Goal: Task Accomplishment & Management: Use online tool/utility

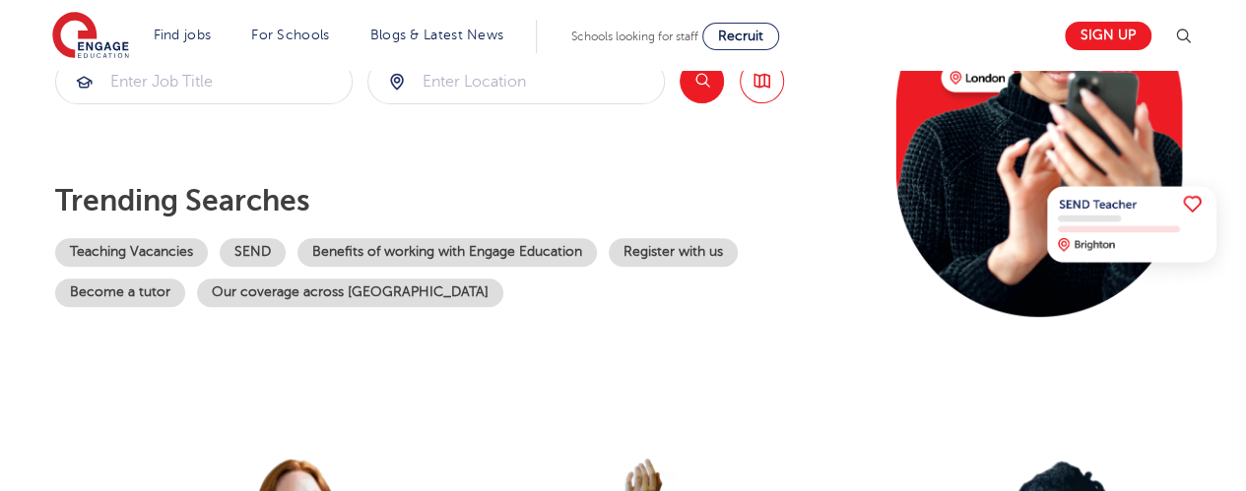
scroll to position [317, 0]
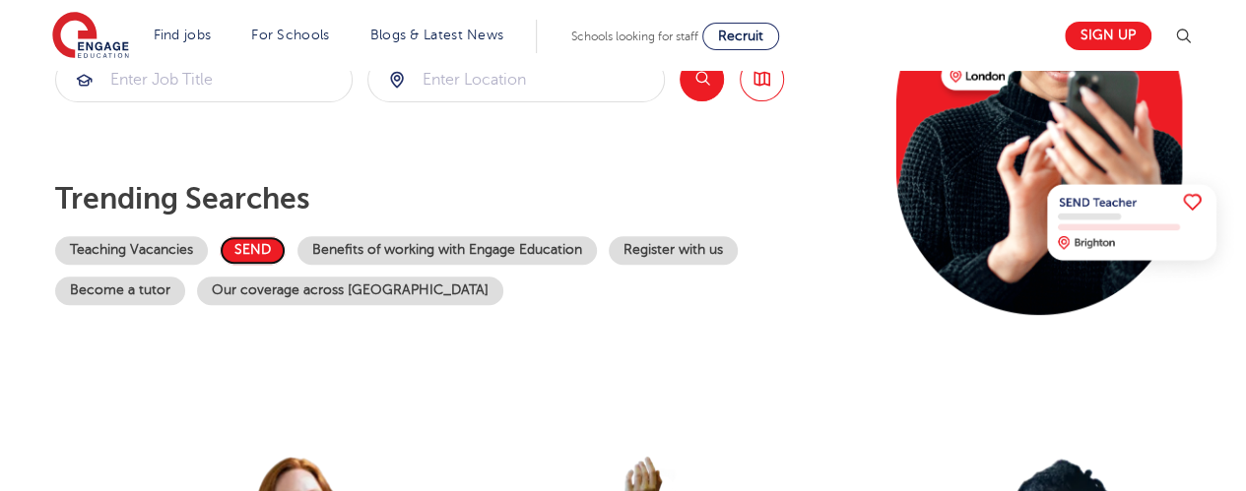
click at [268, 246] on link "SEND" at bounding box center [253, 250] width 66 height 29
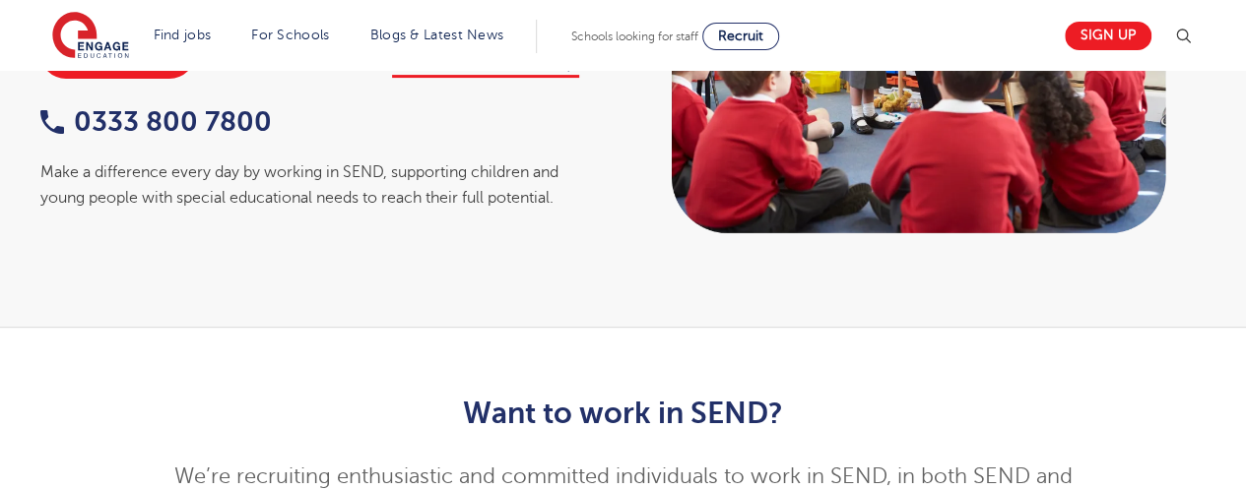
scroll to position [210, 0]
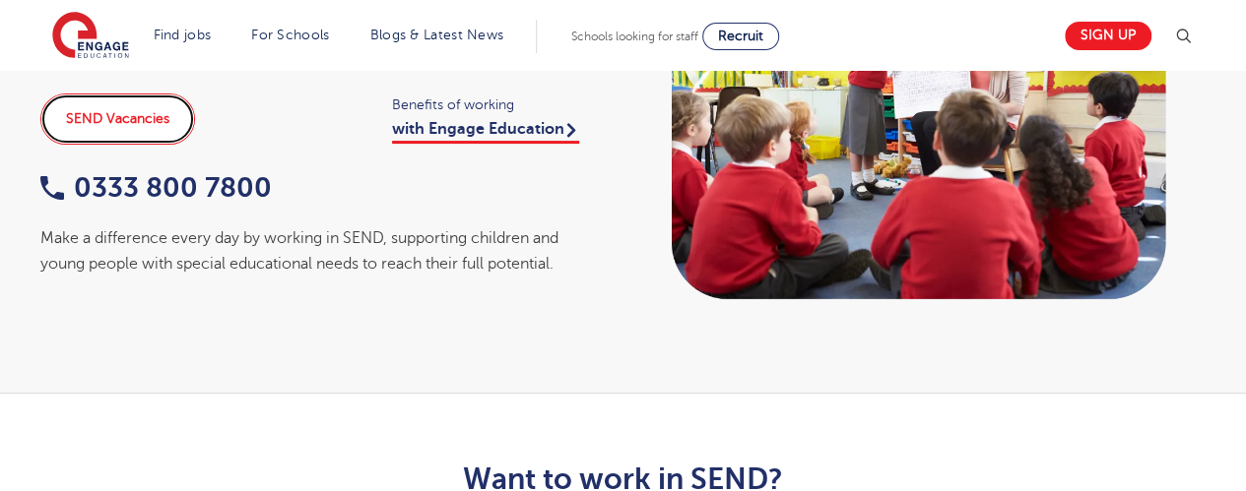
click at [130, 112] on link "SEND Vacancies" at bounding box center [117, 119] width 155 height 51
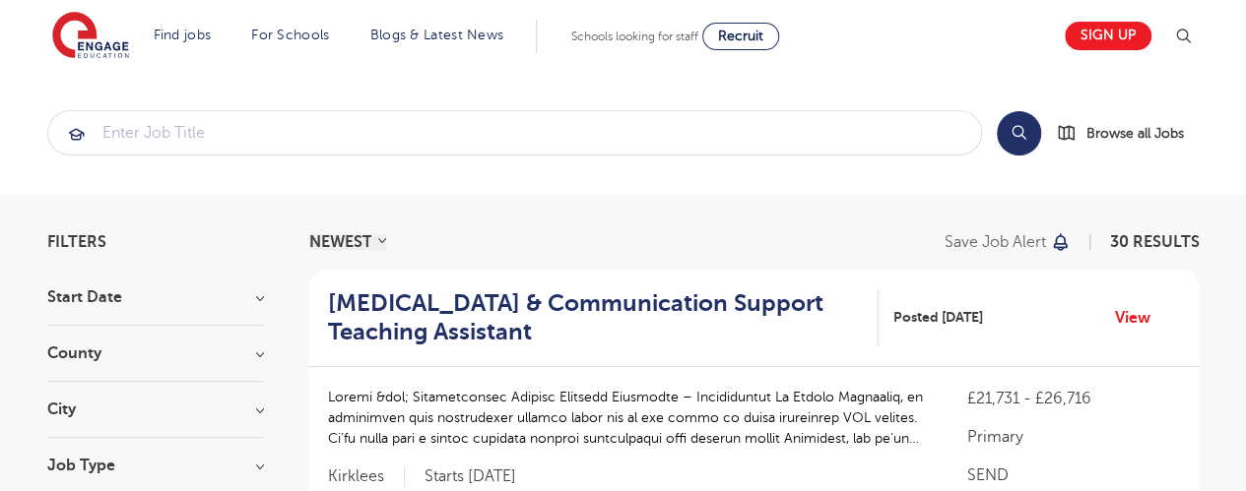
click at [205, 356] on h3 "County" at bounding box center [155, 354] width 217 height 16
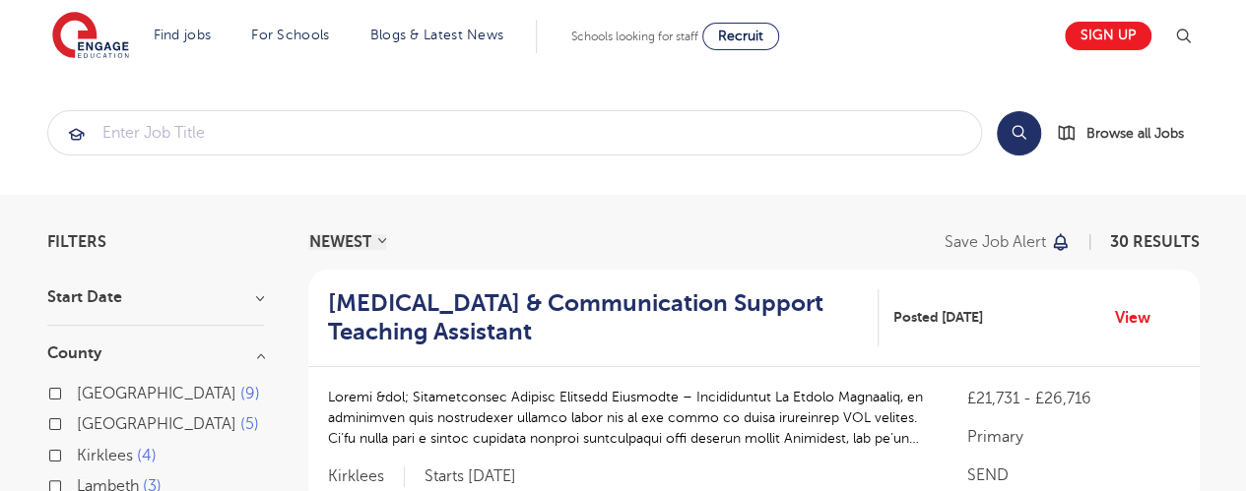
click at [114, 391] on span "[GEOGRAPHIC_DATA]" at bounding box center [157, 394] width 160 height 18
click at [90, 391] on input "Leeds 9" at bounding box center [83, 391] width 13 height 13
checkbox input "true"
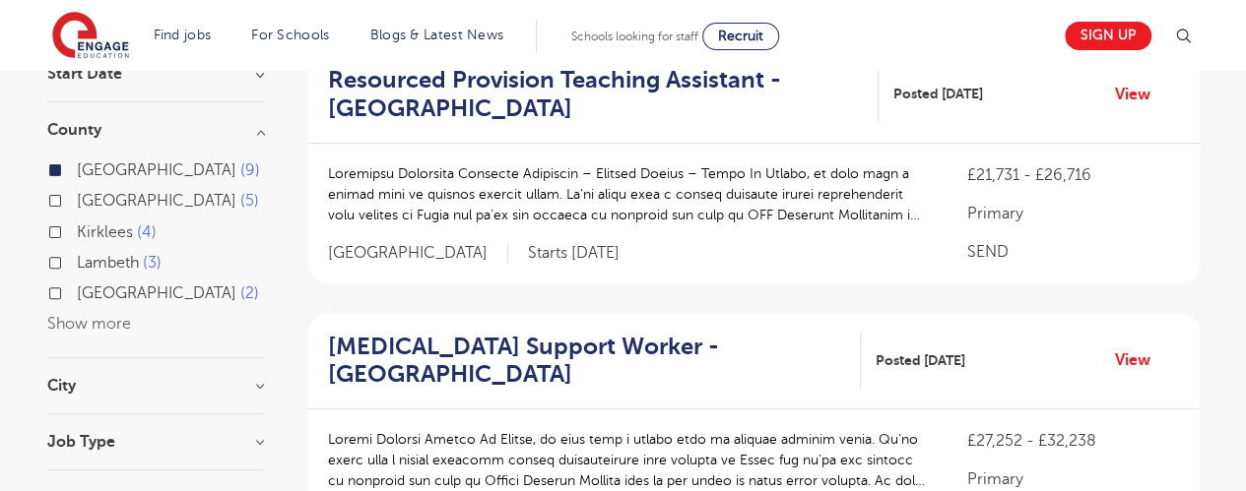
scroll to position [210, 0]
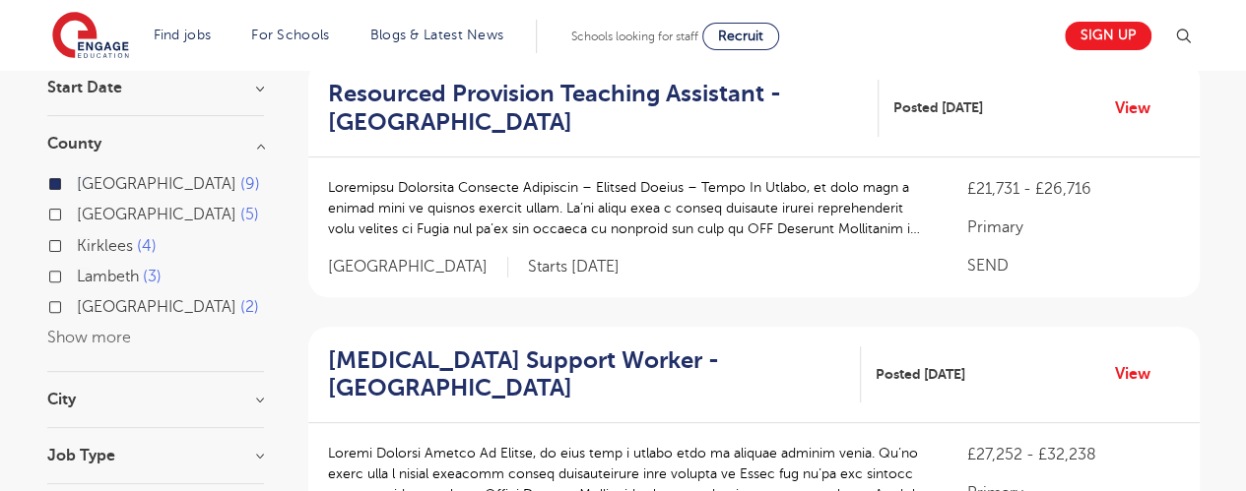
click at [156, 225] on label "Hertfordshire 5" at bounding box center [168, 215] width 182 height 26
click at [90, 219] on input "Hertfordshire 5" at bounding box center [83, 212] width 13 height 13
click at [114, 240] on span "Kirklees" at bounding box center [105, 246] width 56 height 18
click at [90, 240] on input "Kirklees 4" at bounding box center [83, 243] width 13 height 13
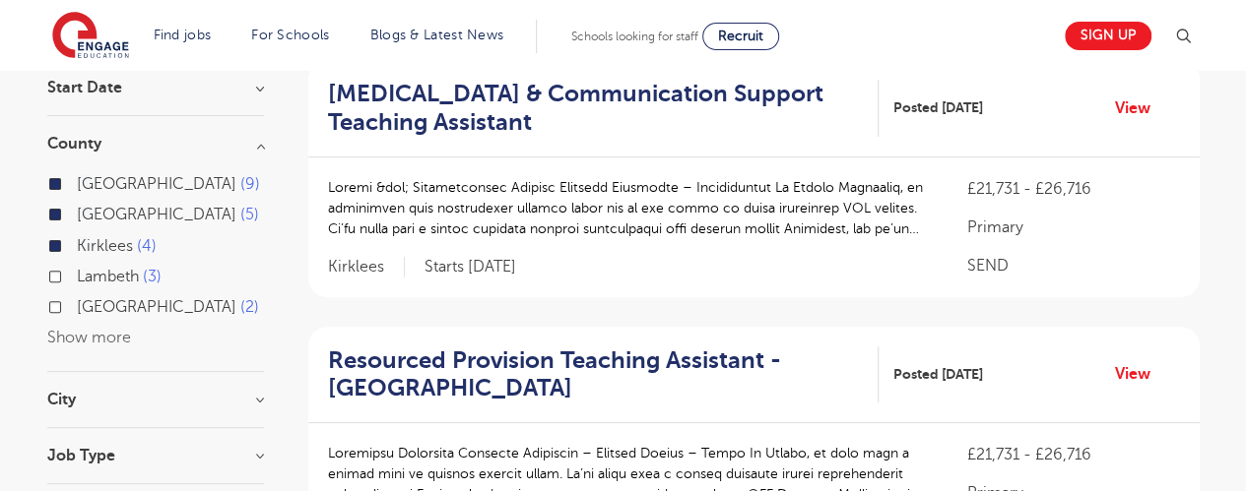
click at [53, 261] on div "Kirklees 4" at bounding box center [155, 248] width 217 height 31
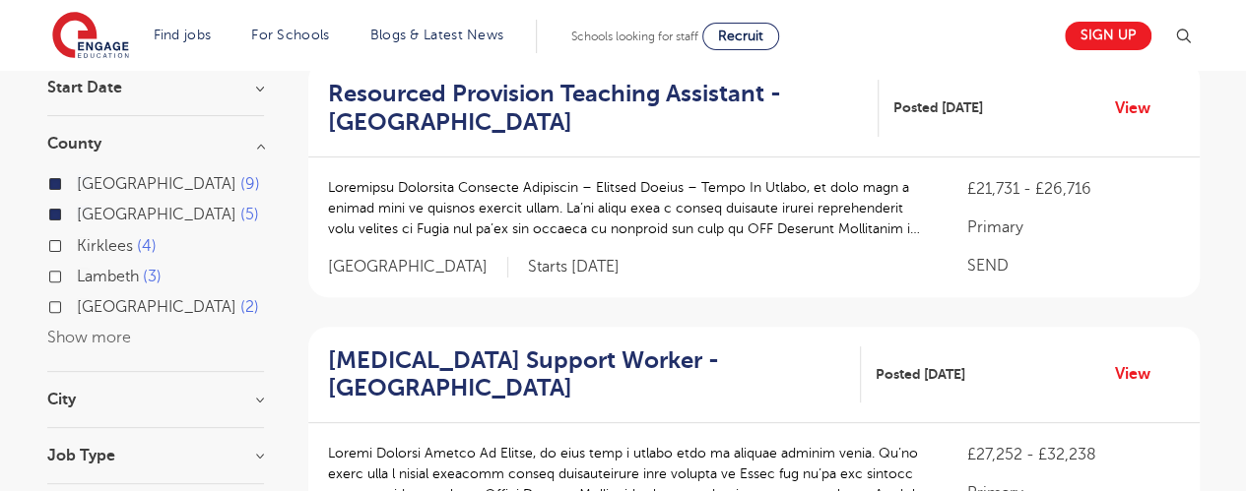
click at [77, 305] on label "Islington 2" at bounding box center [168, 307] width 182 height 26
click at [77, 305] on input "Islington 2" at bounding box center [83, 304] width 13 height 13
click at [77, 273] on label "Lambeth 3" at bounding box center [119, 277] width 85 height 26
click at [77, 273] on input "Lambeth 3" at bounding box center [83, 274] width 13 height 13
click at [77, 277] on label "Lambeth 3" at bounding box center [119, 277] width 85 height 26
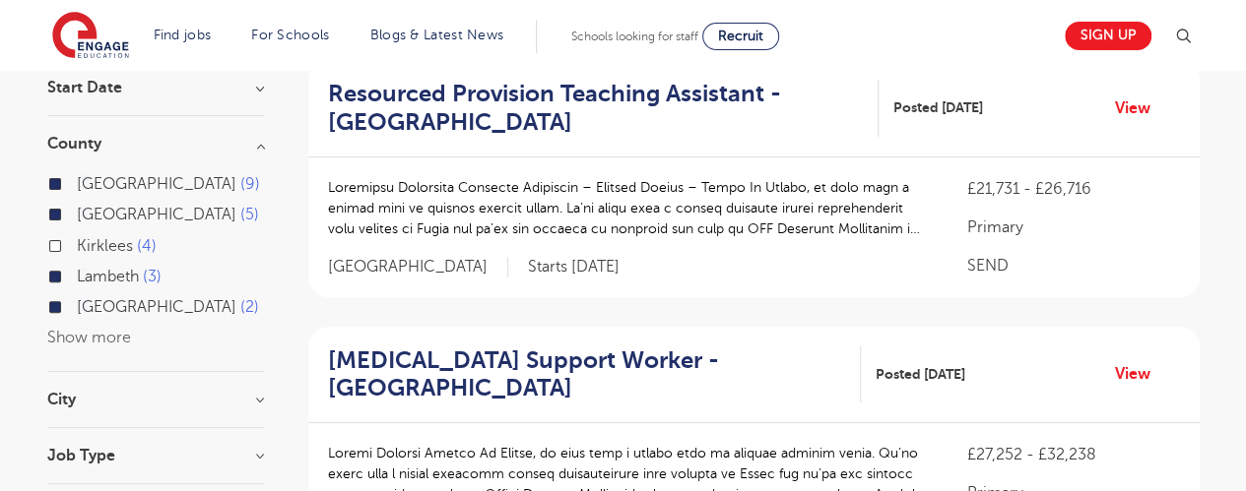
click at [77, 277] on input "Lambeth 3" at bounding box center [83, 274] width 13 height 13
click at [77, 303] on label "Islington 2" at bounding box center [168, 307] width 182 height 26
click at [77, 303] on input "Islington 2" at bounding box center [83, 304] width 13 height 13
click at [77, 216] on label "Hertfordshire 5" at bounding box center [168, 215] width 182 height 26
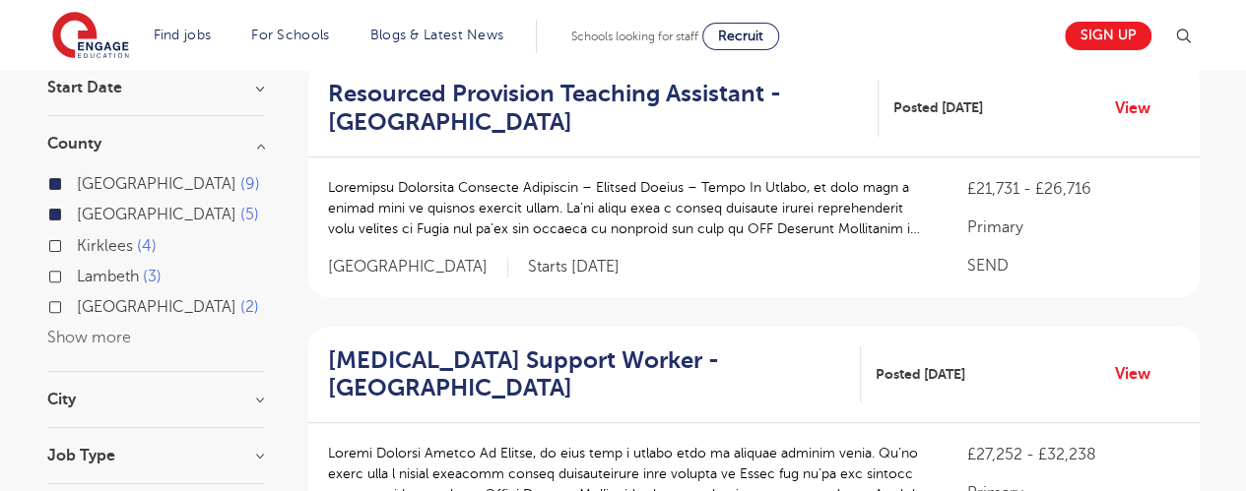
click at [77, 216] on input "Hertfordshire 5" at bounding box center [83, 212] width 13 height 13
click at [77, 244] on label "Kirklees 4" at bounding box center [117, 246] width 80 height 26
click at [77, 244] on input "Kirklees 4" at bounding box center [83, 243] width 13 height 13
checkbox input "true"
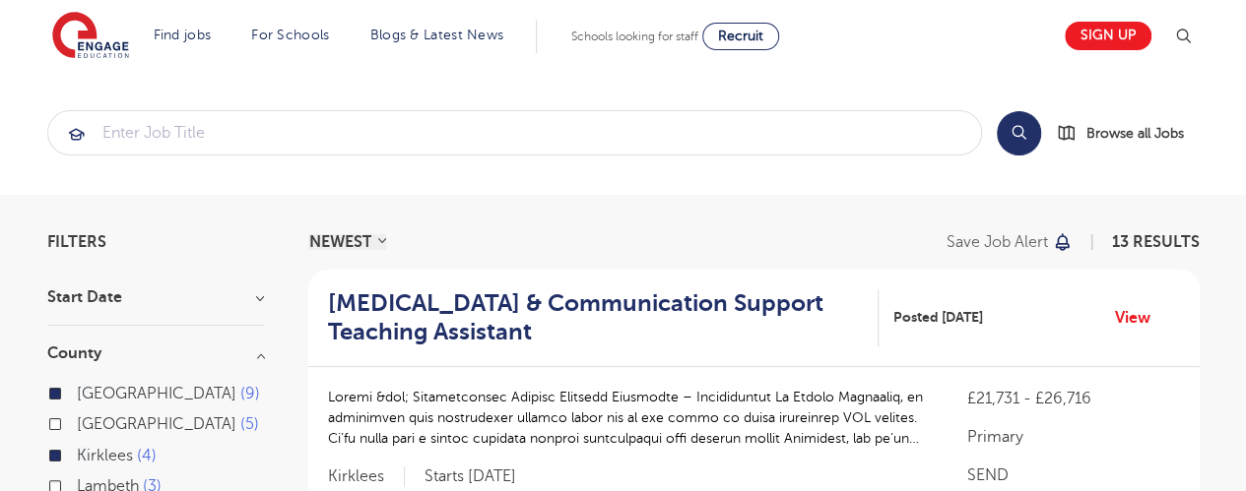
scroll to position [210, 0]
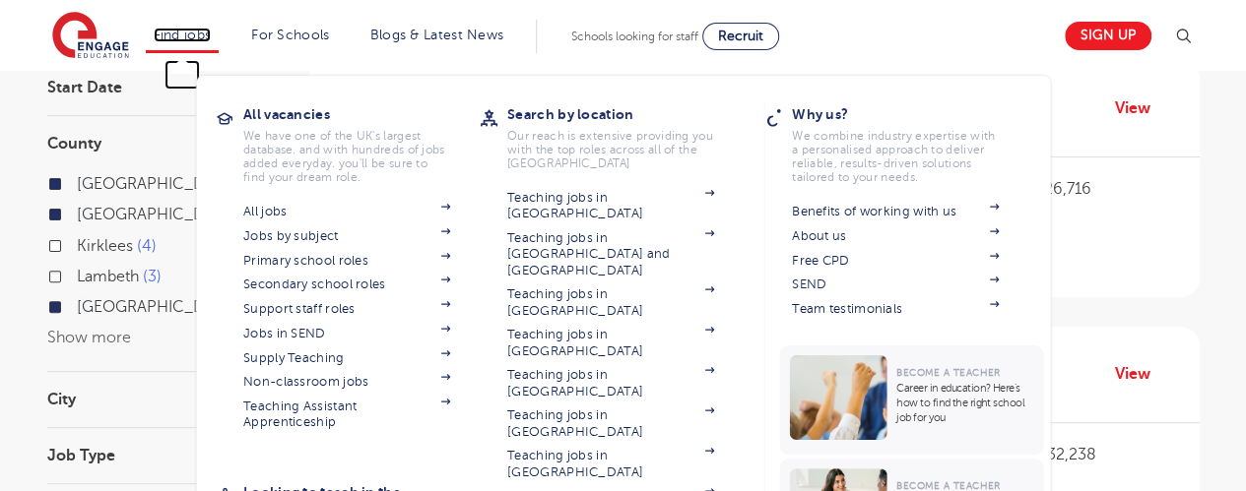
click at [193, 28] on link "Find jobs" at bounding box center [183, 35] width 58 height 15
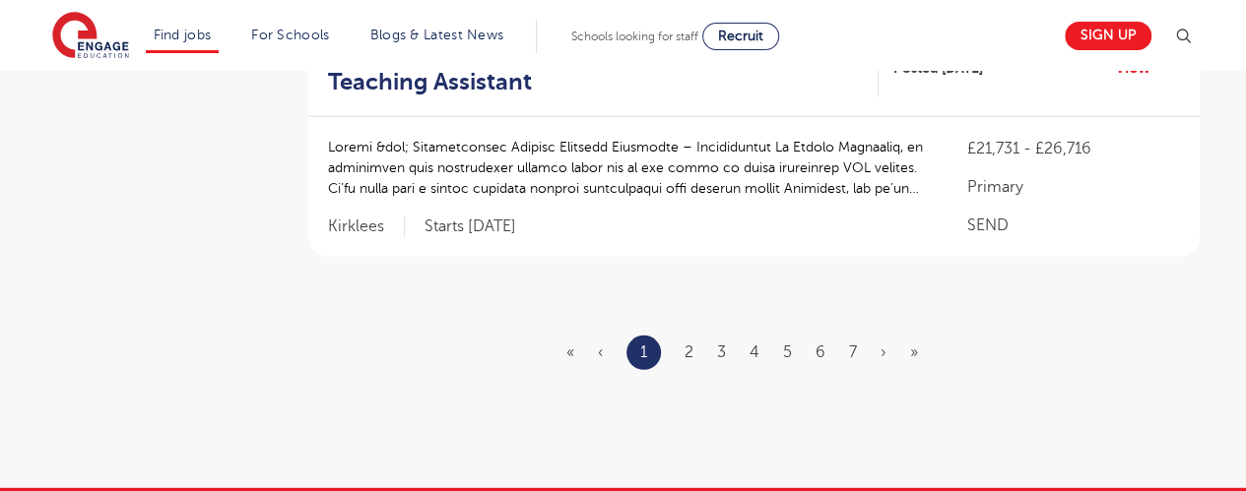
scroll to position [2527, 0]
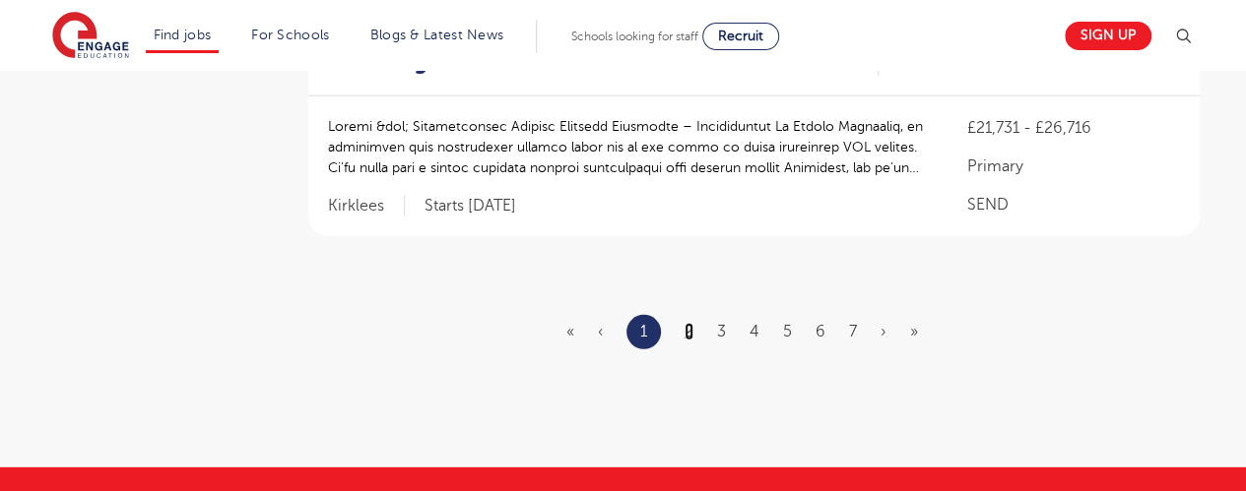
click at [688, 323] on link "2" at bounding box center [688, 332] width 9 height 18
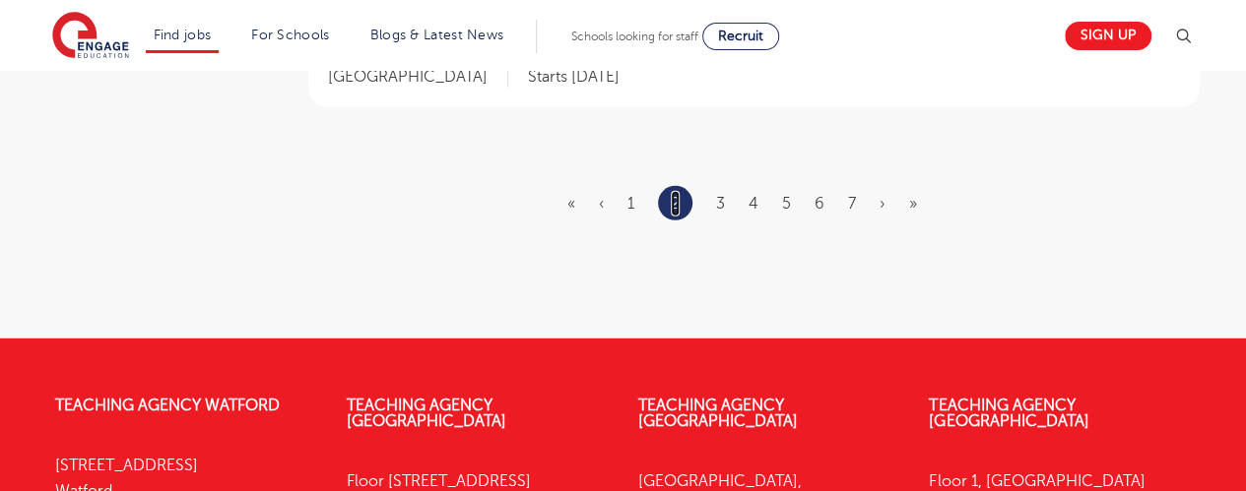
scroll to position [2631, 0]
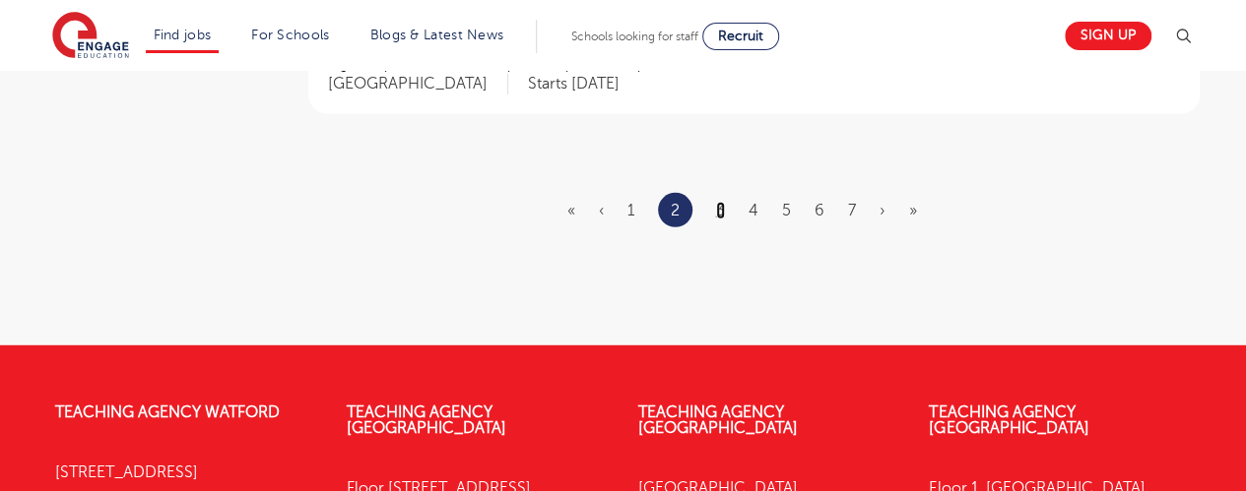
click at [717, 202] on link "3" at bounding box center [720, 211] width 9 height 18
